Goal: Transaction & Acquisition: Download file/media

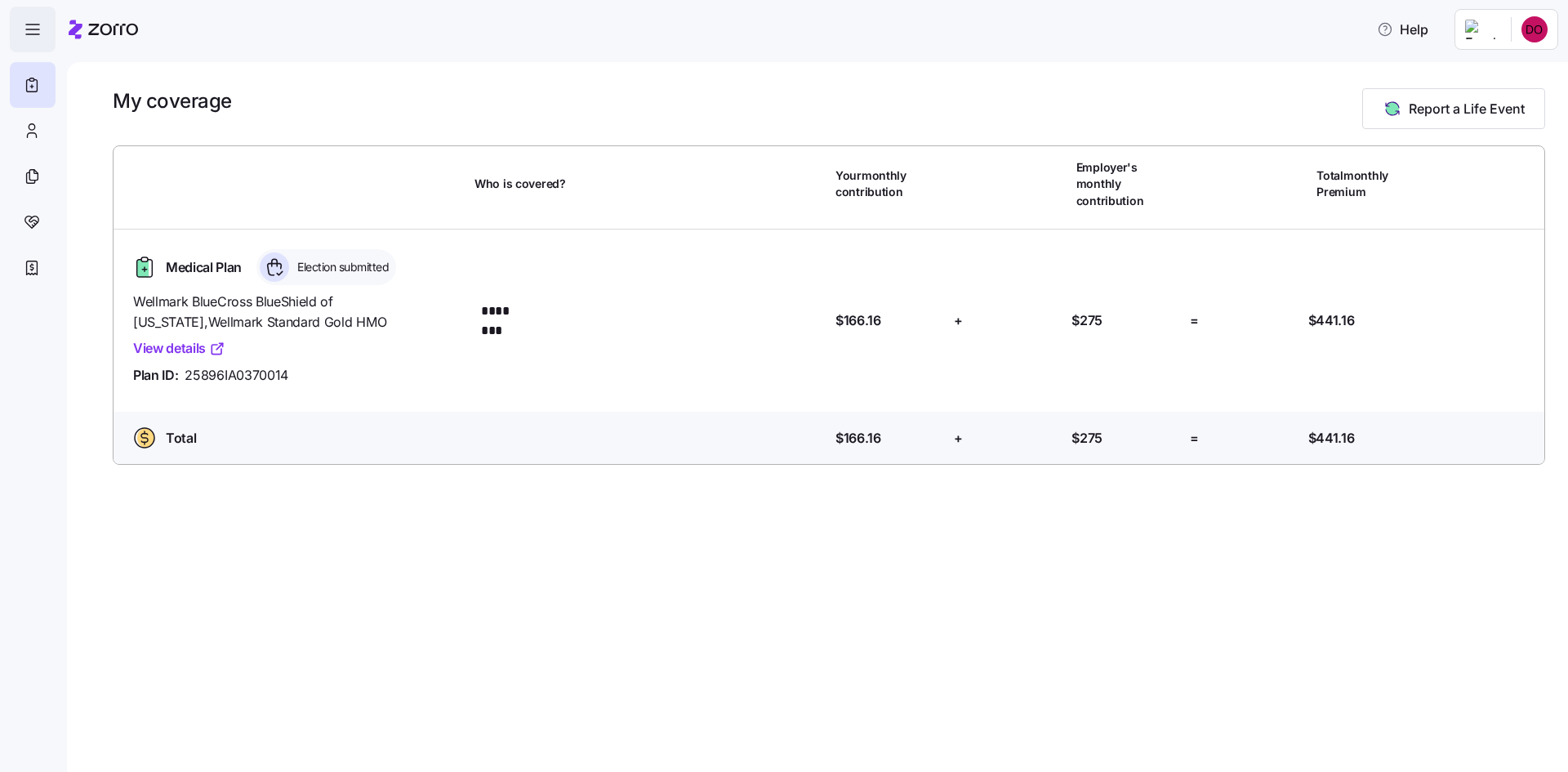
click at [29, 24] on icon "button" at bounding box center [33, 30] width 20 height 20
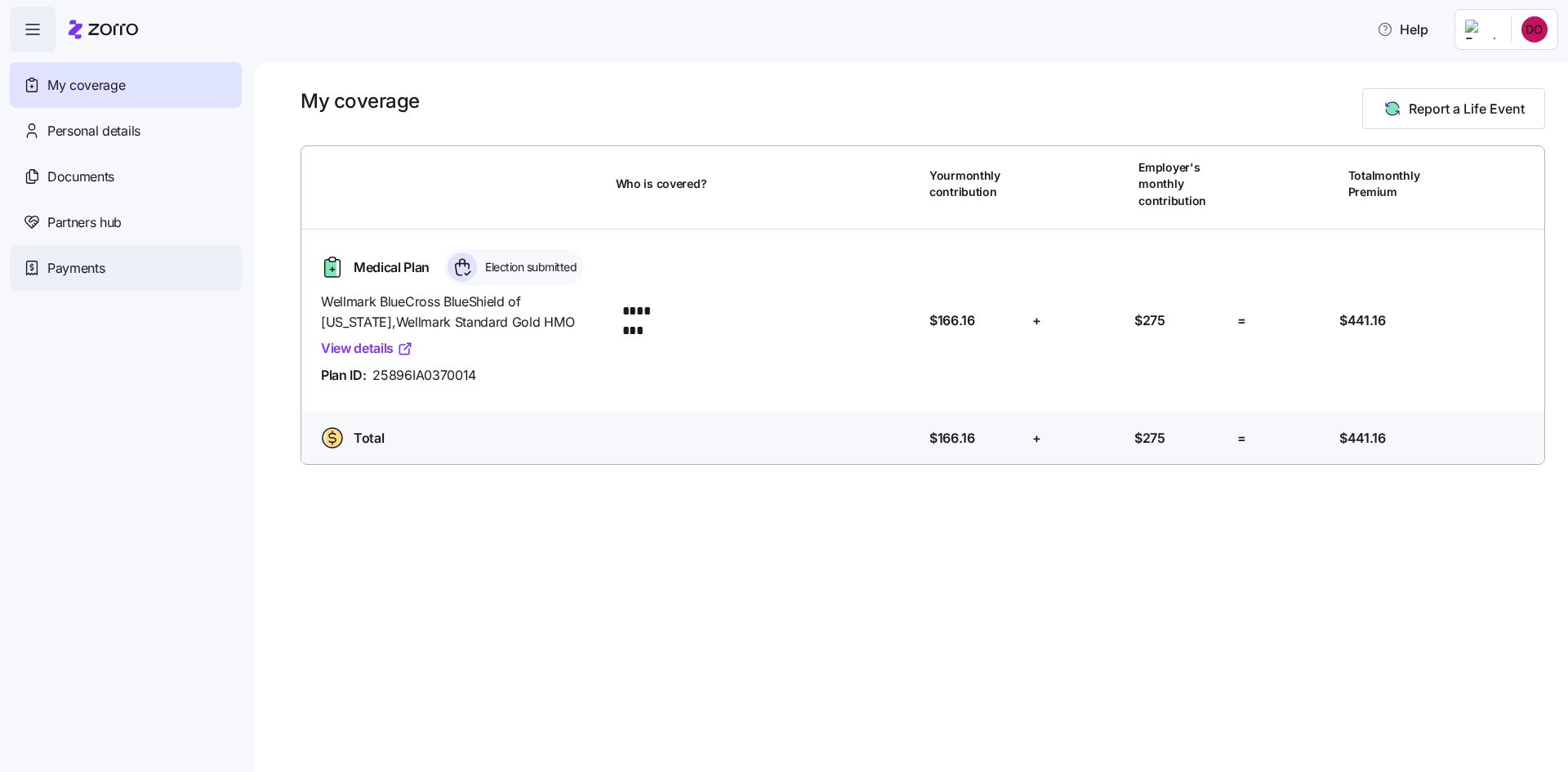
click at [64, 272] on span "Payments" at bounding box center [76, 268] width 57 height 21
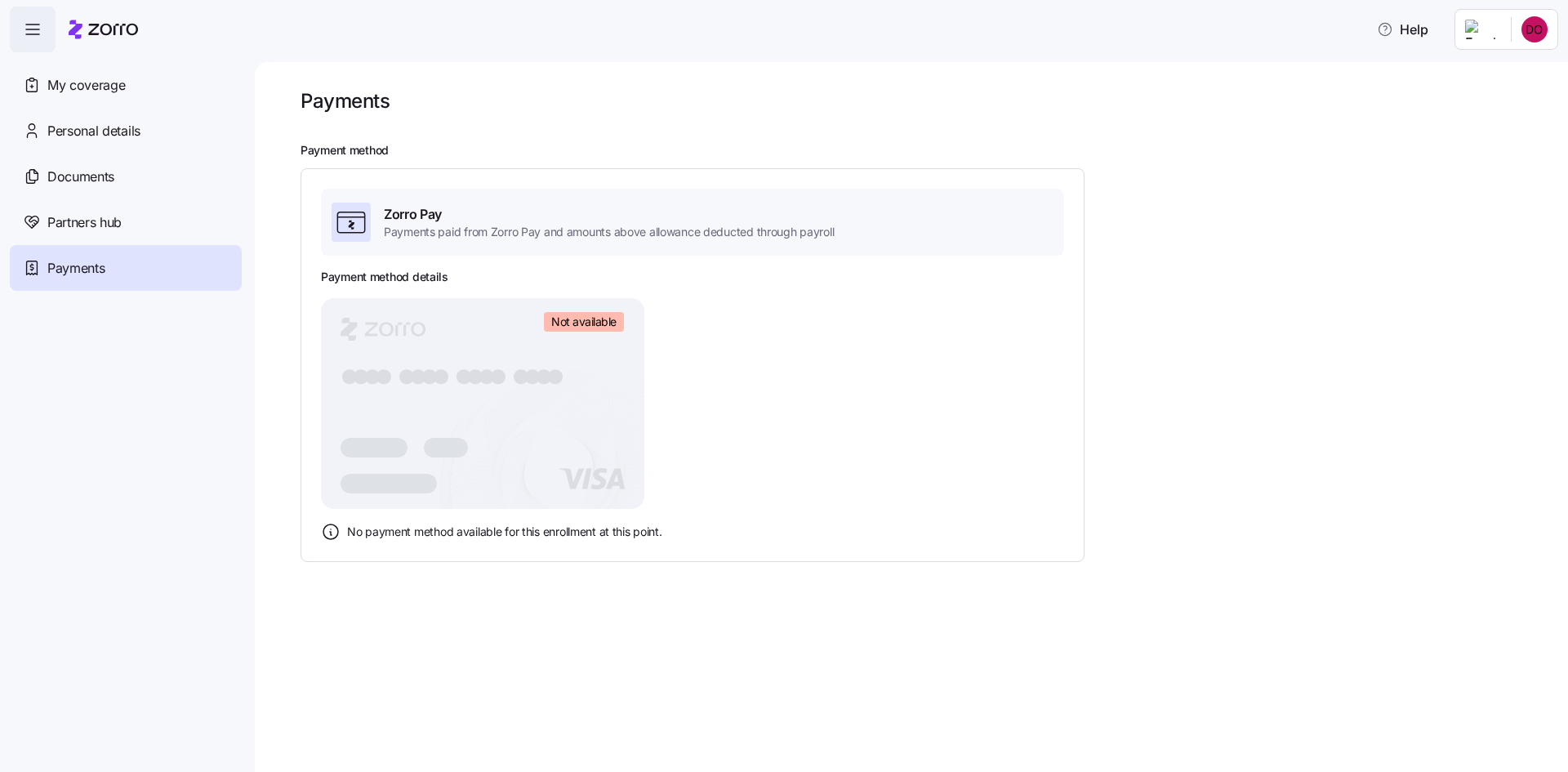
click at [444, 389] on rect at bounding box center [482, 403] width 323 height 211
click at [96, 180] on span "Documents" at bounding box center [81, 176] width 67 height 21
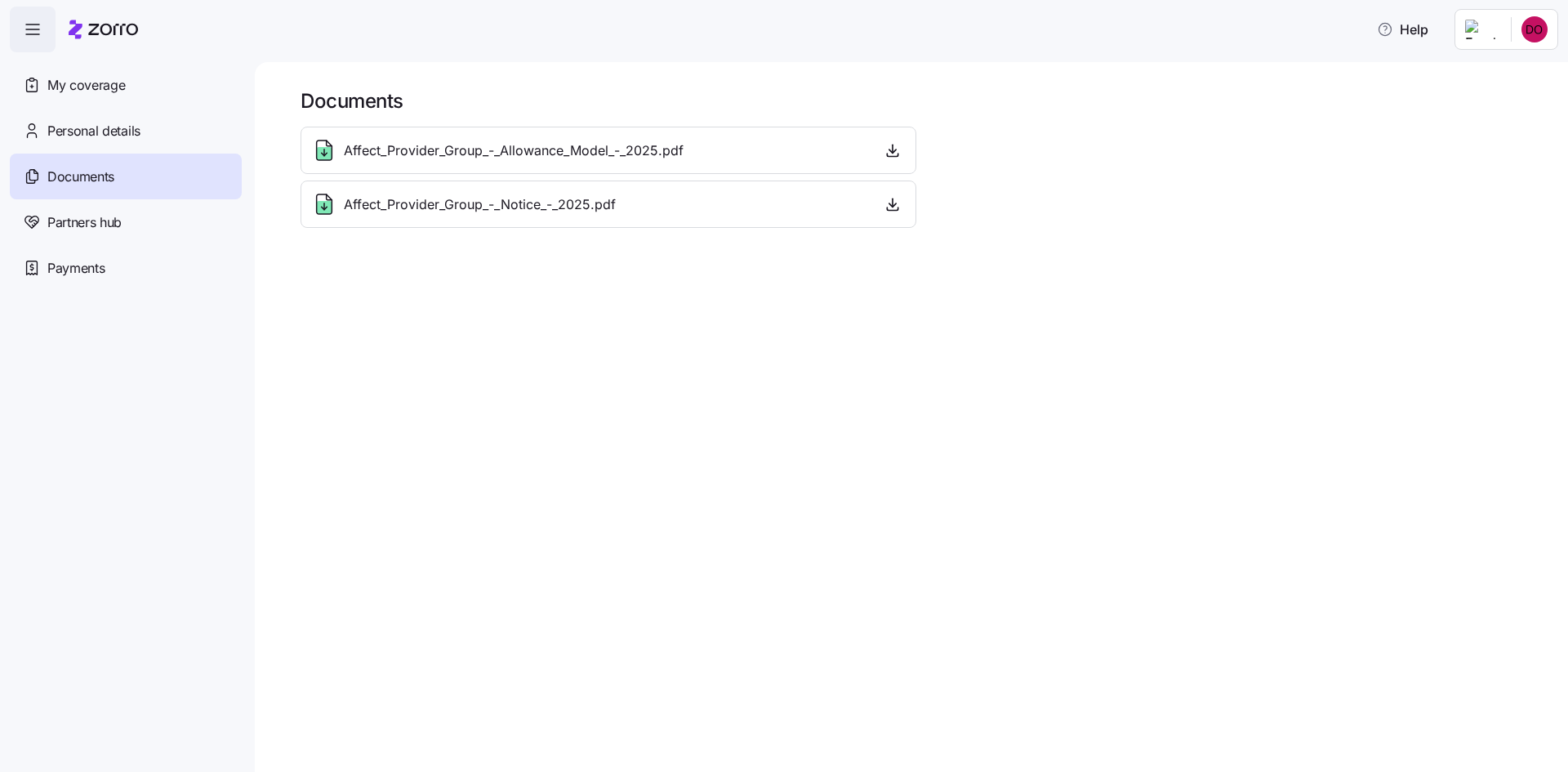
click at [811, 138] on div "Affect_Provider_Group_-_Allowance_Model_-_2025.pdf" at bounding box center [608, 151] width 594 height 26
click at [890, 150] on icon "button" at bounding box center [893, 151] width 16 height 16
click at [900, 202] on icon "button" at bounding box center [893, 204] width 16 height 16
click at [119, 90] on span "My coverage" at bounding box center [86, 85] width 77 height 21
